Goal: Information Seeking & Learning: Understand process/instructions

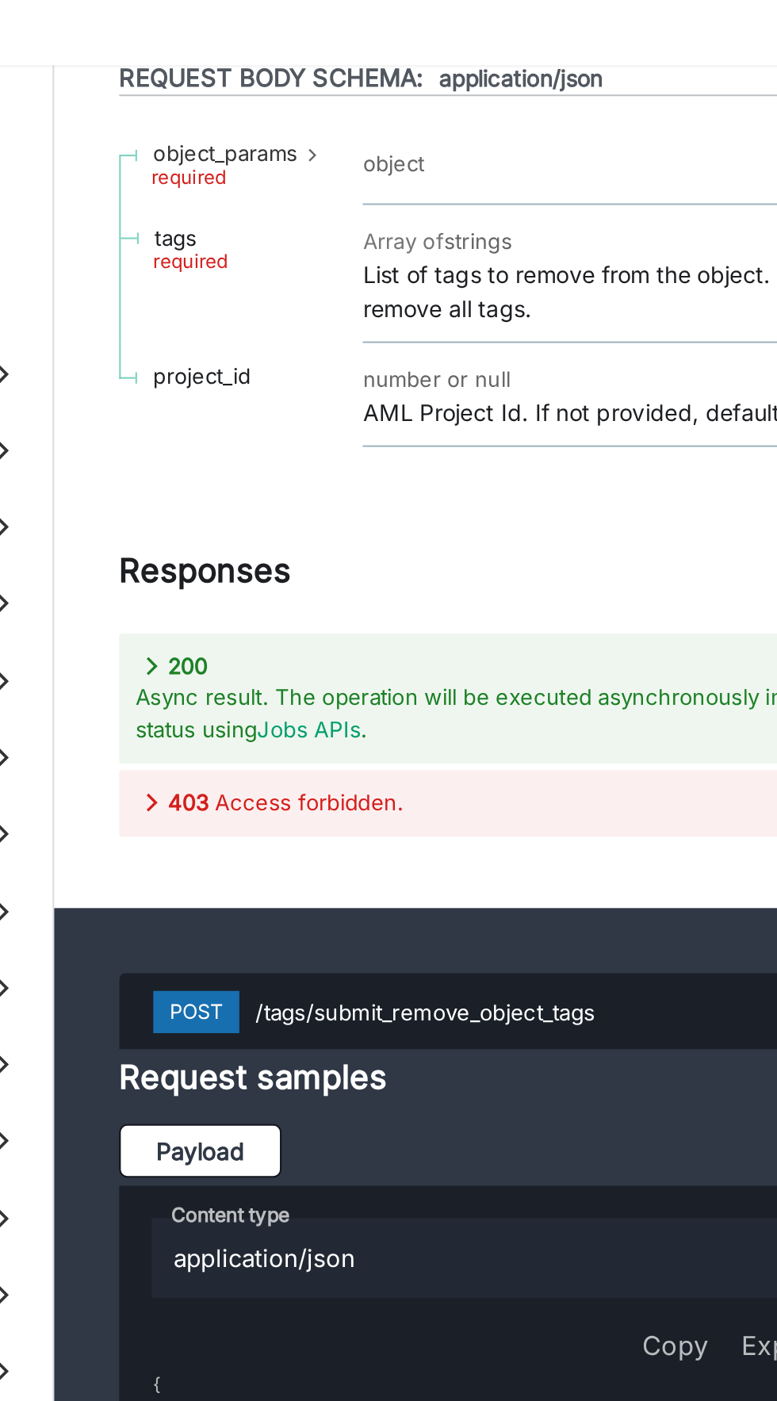
scroll to position [83274, 0]
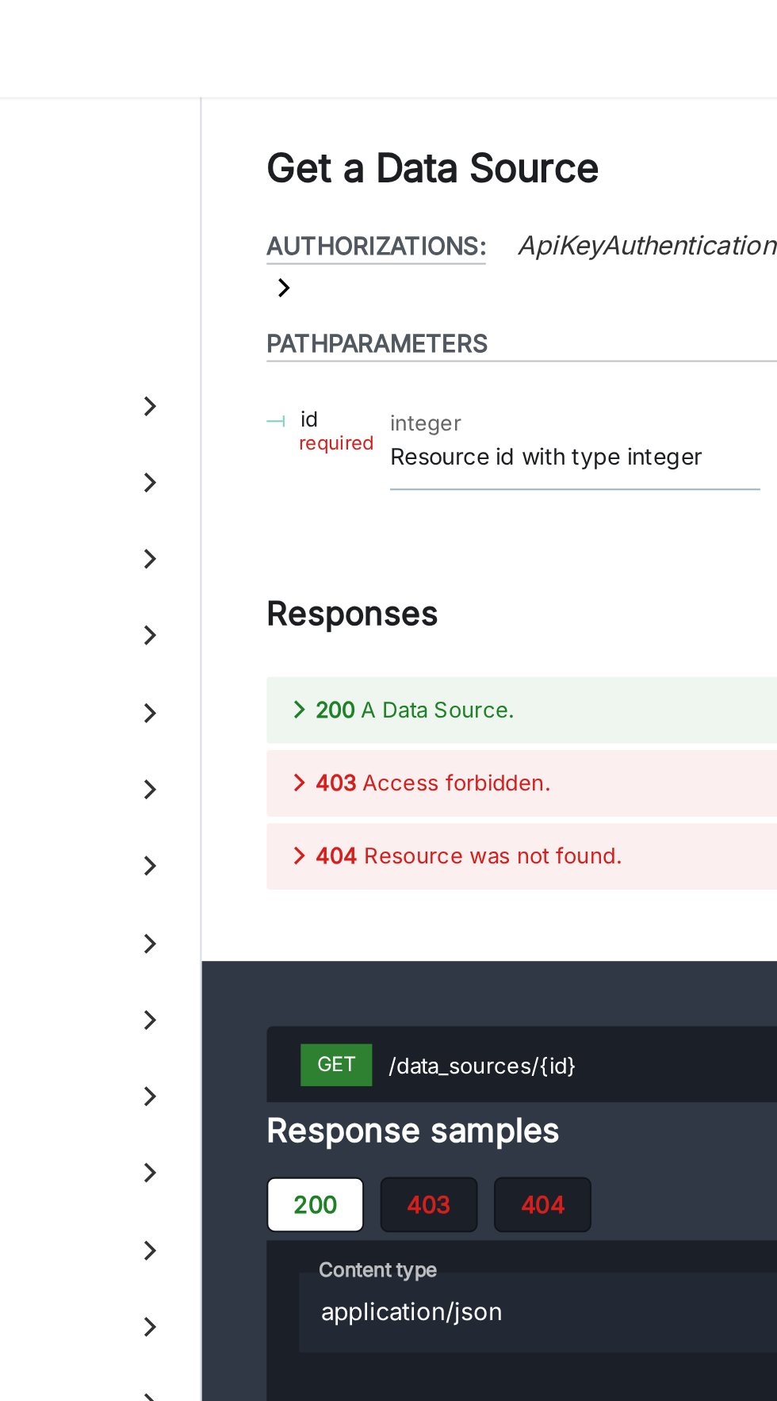
scroll to position [84452, 0]
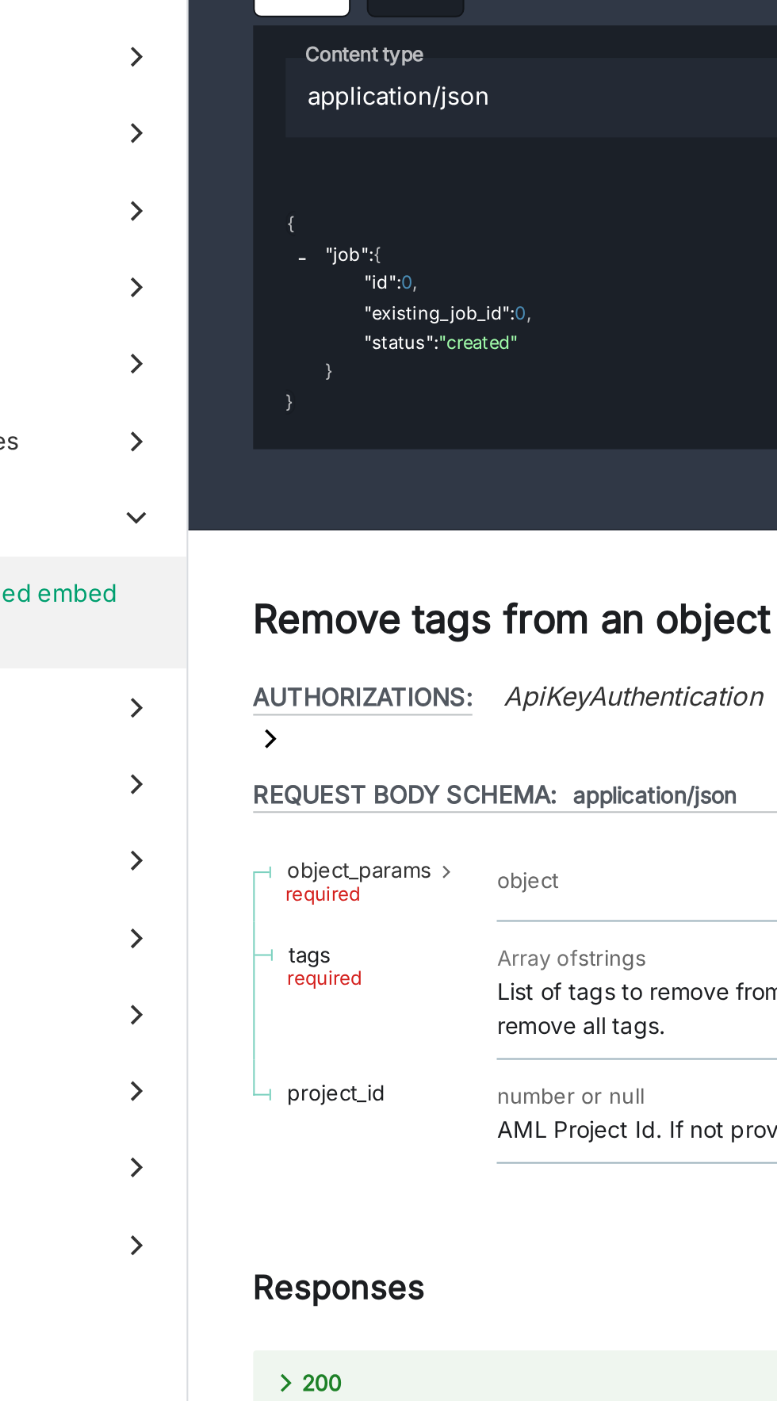
scroll to position [82438, 0]
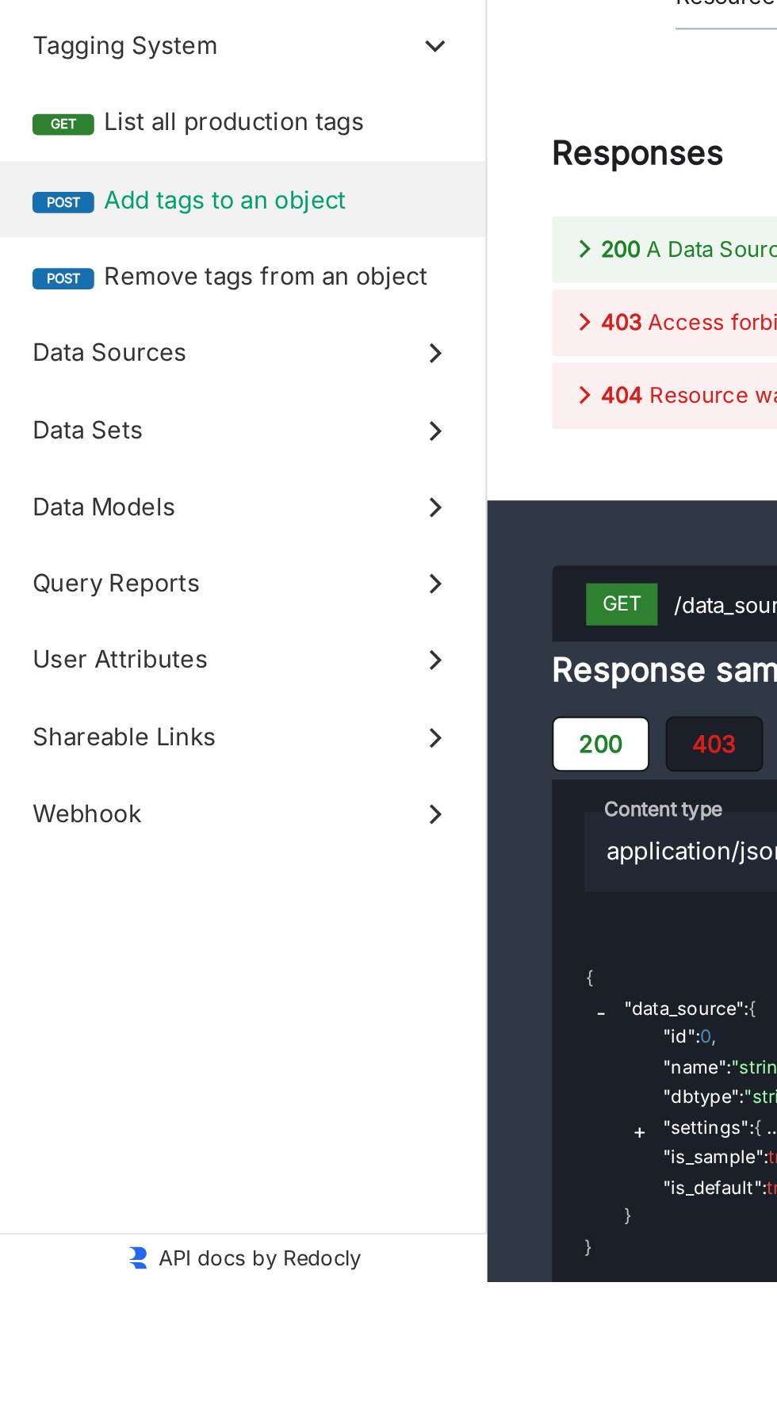
scroll to position [84129, 0]
